Goal: Information Seeking & Learning: Learn about a topic

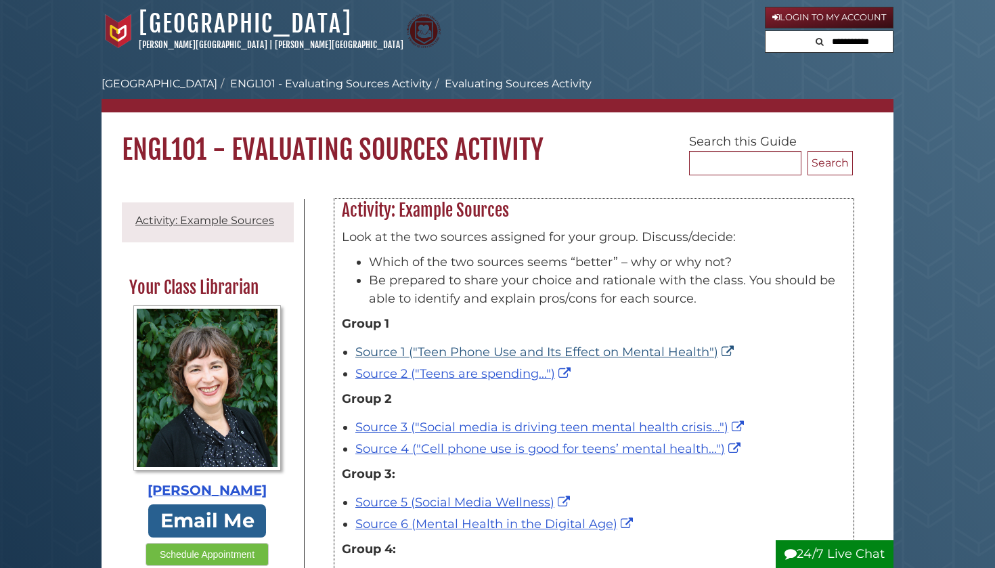
click at [428, 346] on link "Source 1 ("Teen Phone Use and Its Effect on Mental Health")" at bounding box center [546, 351] width 382 height 15
click at [477, 371] on link "Source 2 ("Teens are spending...")" at bounding box center [464, 373] width 219 height 15
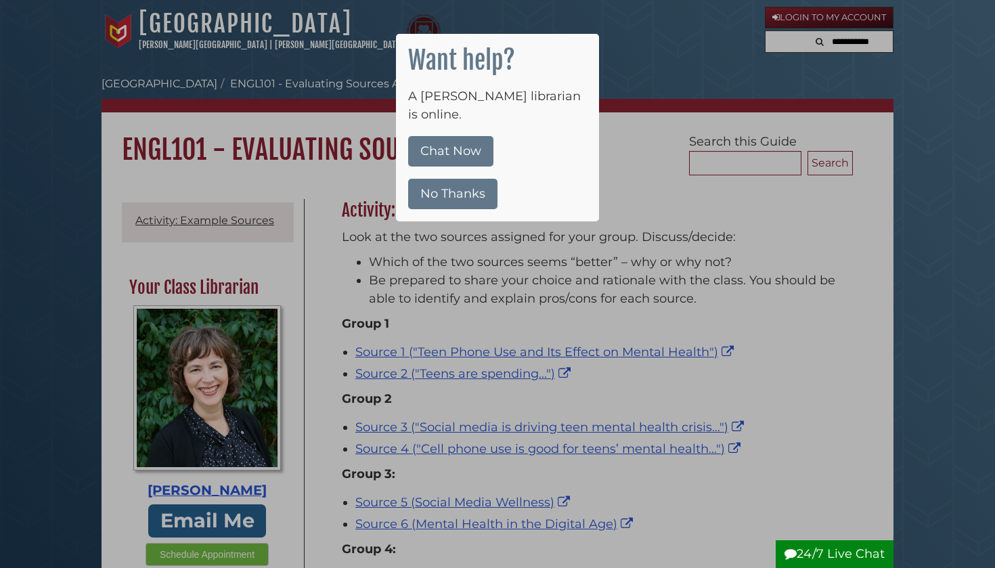
click at [457, 179] on button "No Thanks" at bounding box center [452, 194] width 89 height 30
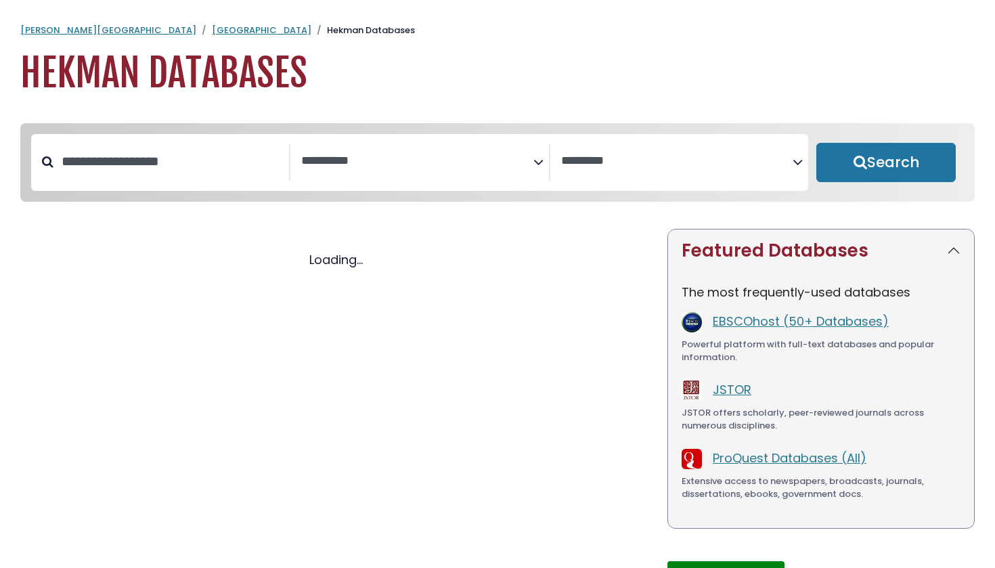
select select "Database Subject Filter"
select select "Database Vendors Filter"
select select "Database Subject Filter"
select select "Database Vendors Filter"
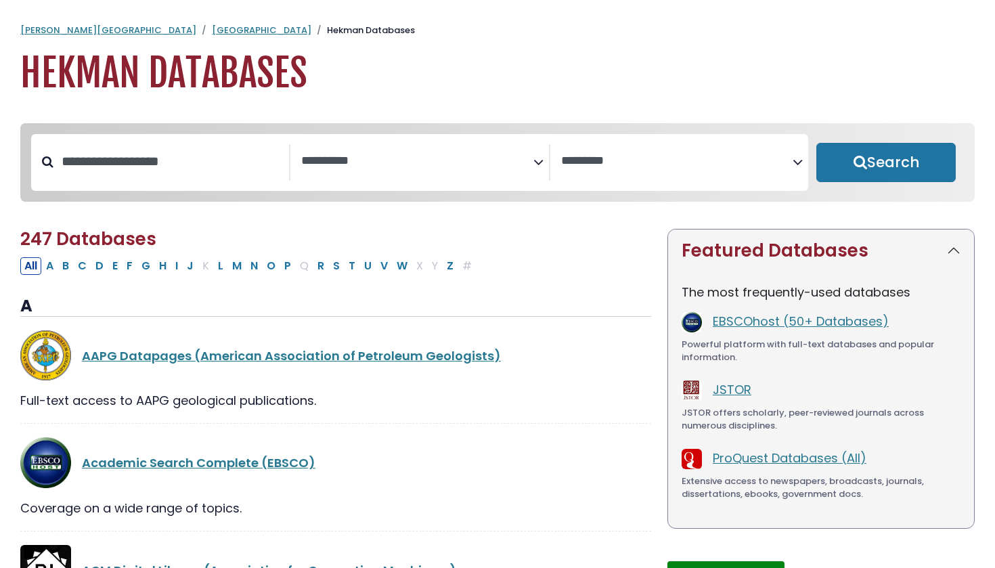
click at [366, 151] on span "Search filters" at bounding box center [416, 159] width 231 height 17
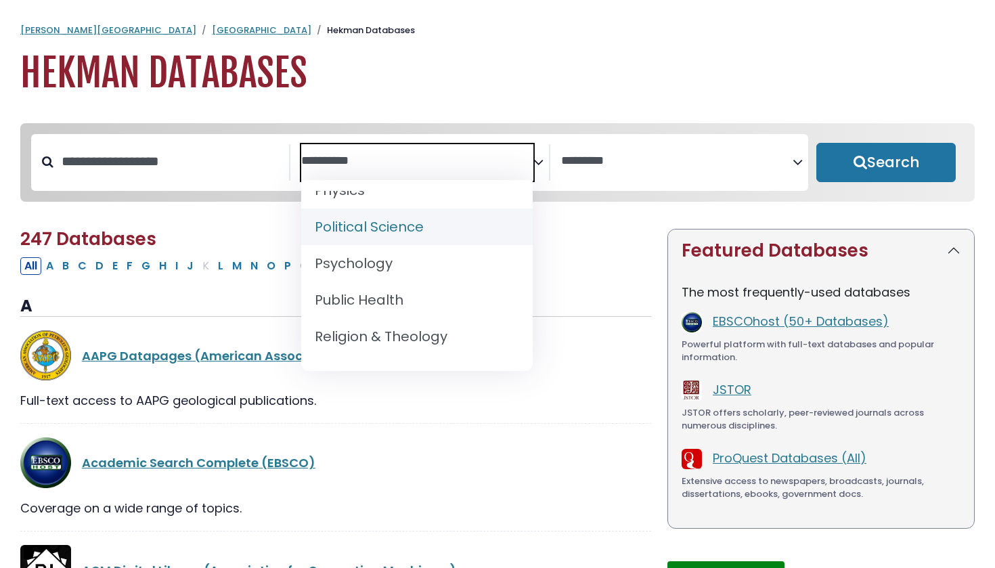
scroll to position [1205, 0]
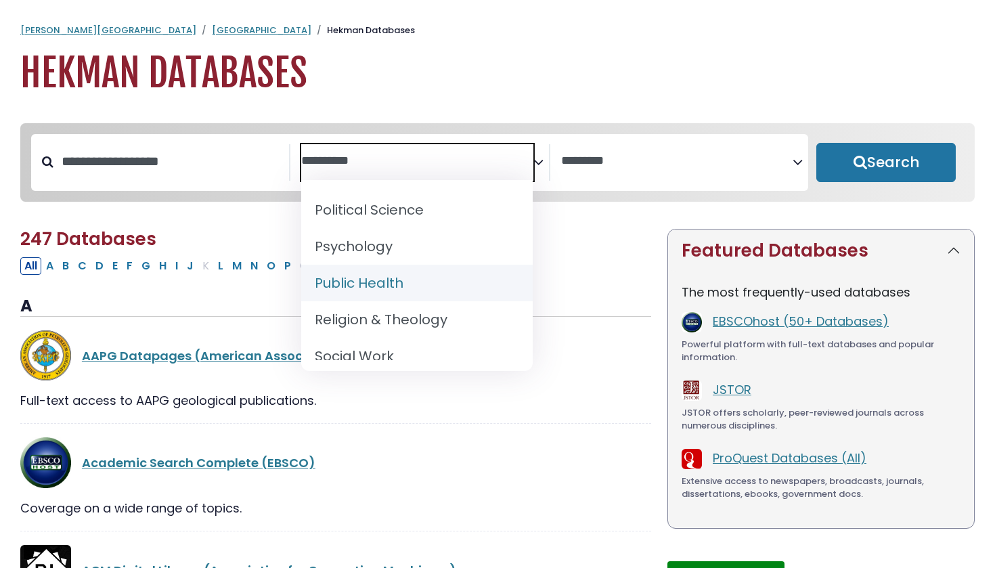
select select "*****"
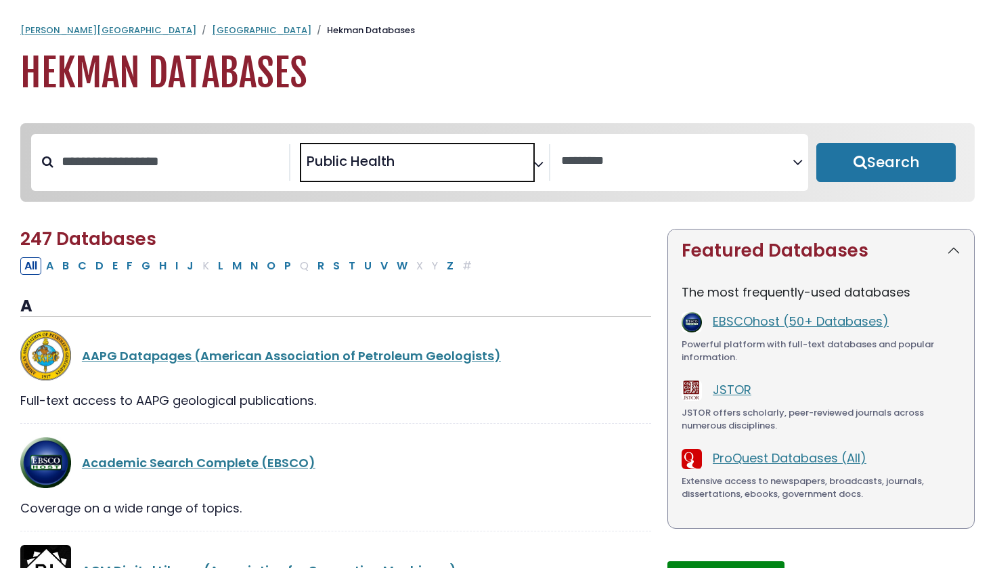
scroll to position [568, 0]
click at [889, 169] on button "Search" at bounding box center [885, 162] width 139 height 39
select select "Database Vendors Filter"
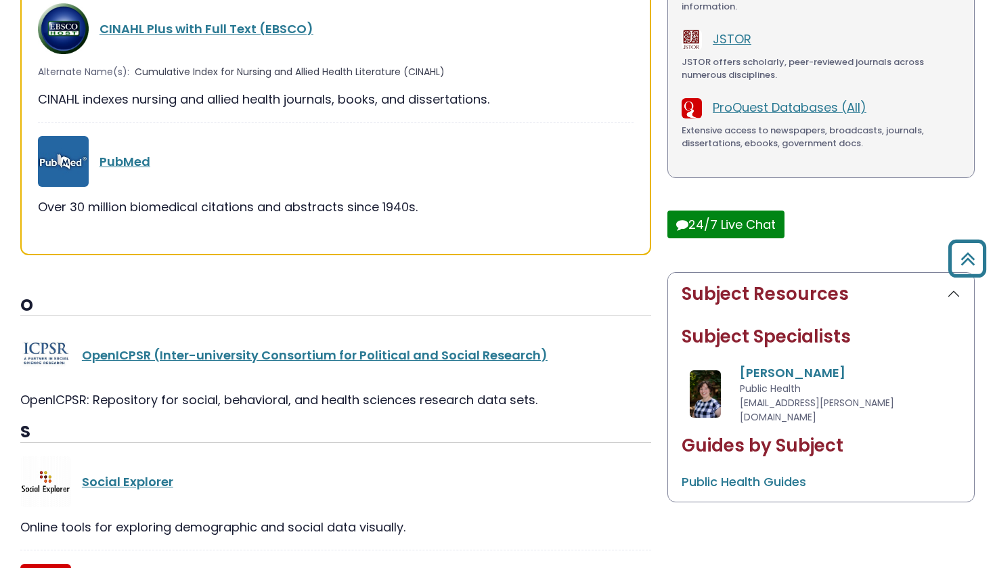
scroll to position [332, 0]
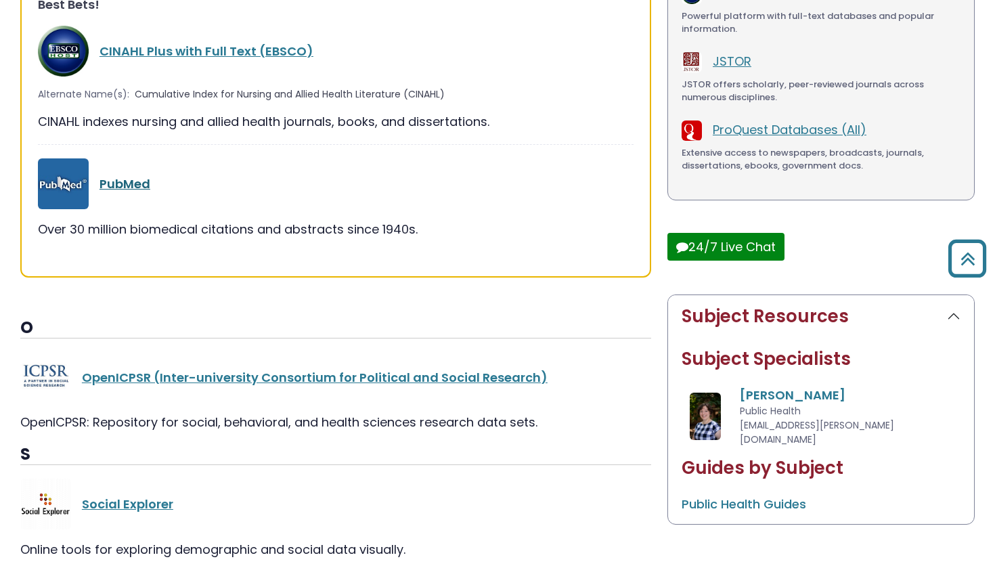
click at [127, 183] on link "PubMed" at bounding box center [124, 183] width 51 height 17
